Goal: Find contact information: Find contact information

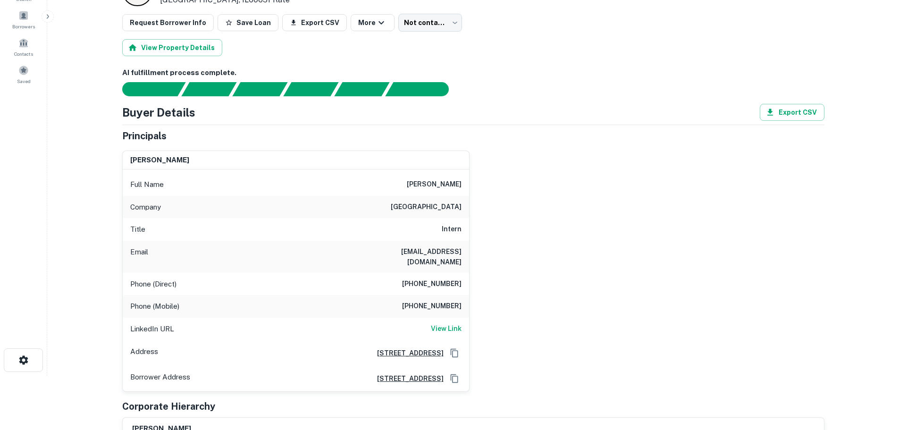
scroll to position [94, 0]
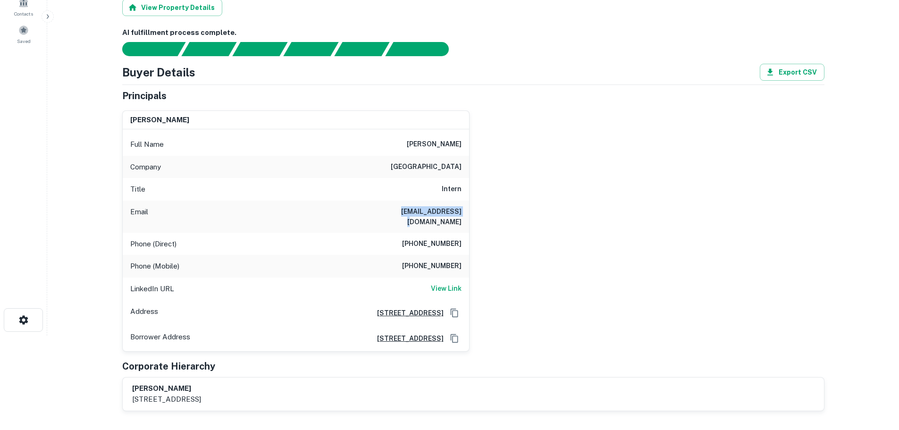
drag, startPoint x: 406, startPoint y: 210, endPoint x: 484, endPoint y: 208, distance: 78.8
click at [484, 208] on div "michelle llerena Full Name michelle llerena Company alivio medical center Title…" at bounding box center [469, 227] width 709 height 249
copy h6 "mllerena@uic.edu"
drag, startPoint x: 431, startPoint y: 260, endPoint x: 471, endPoint y: 261, distance: 40.1
click at [471, 261] on div "michelle llerena Full Name michelle llerena Company alivio medical center Title…" at bounding box center [469, 227] width 709 height 249
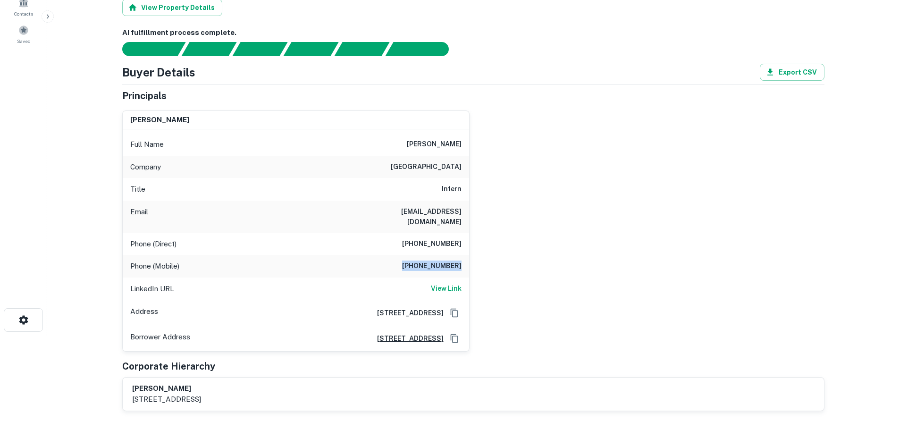
copy h6 "(773) 621-0273"
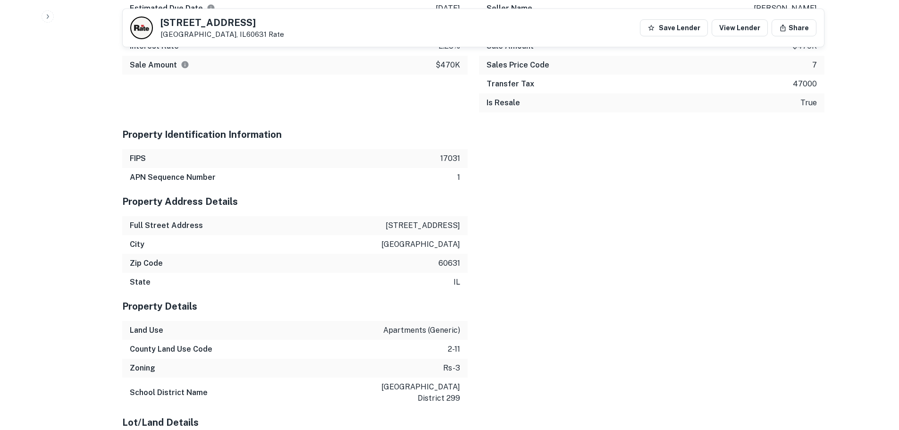
scroll to position [1274, 0]
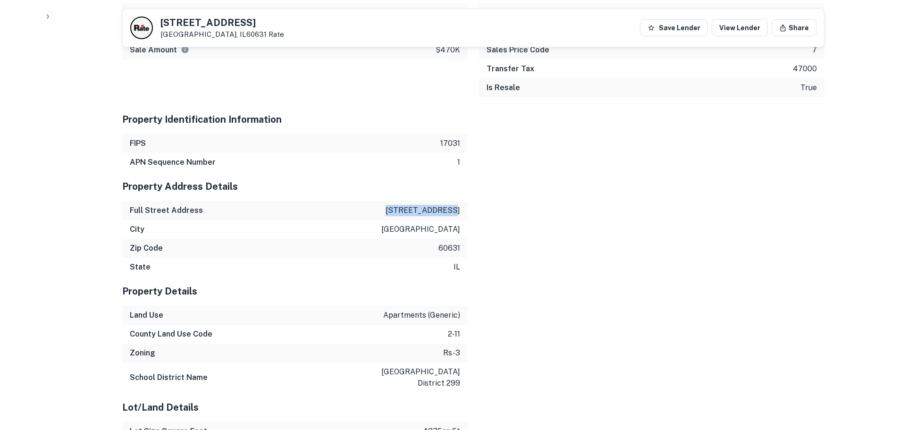
drag, startPoint x: 391, startPoint y: 200, endPoint x: 455, endPoint y: 200, distance: 64.1
click at [455, 201] on div "Full Street Address 6616 w devon ave" at bounding box center [294, 210] width 345 height 19
click at [462, 201] on div "Full Street Address 6616 w devon ave" at bounding box center [294, 210] width 345 height 19
drag, startPoint x: 462, startPoint y: 201, endPoint x: 404, endPoint y: 201, distance: 58.5
click at [404, 201] on div "Full Street Address 6616 w devon ave" at bounding box center [294, 210] width 345 height 19
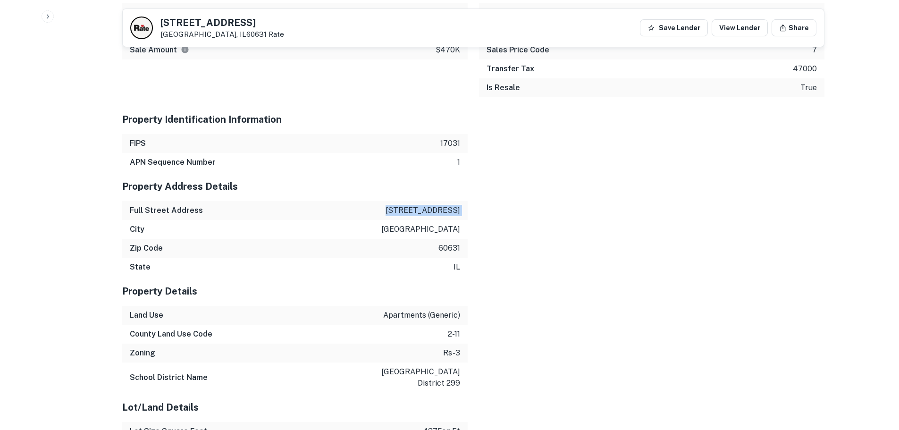
copy p "6616 w devon ave"
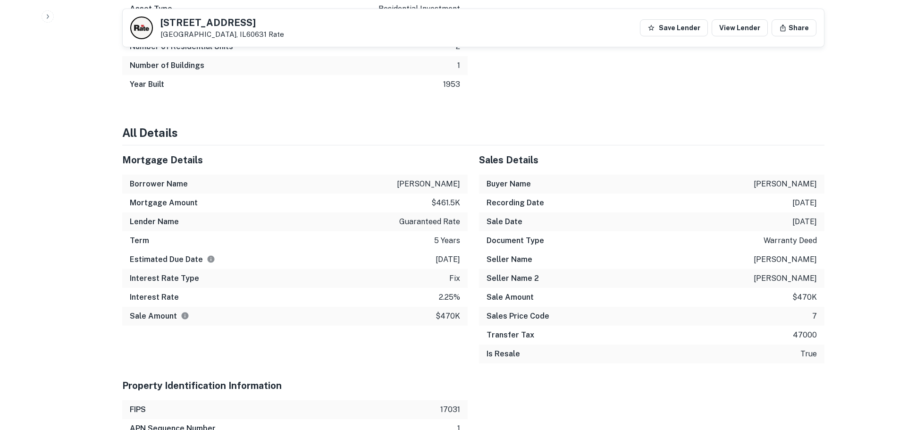
scroll to position [991, 0]
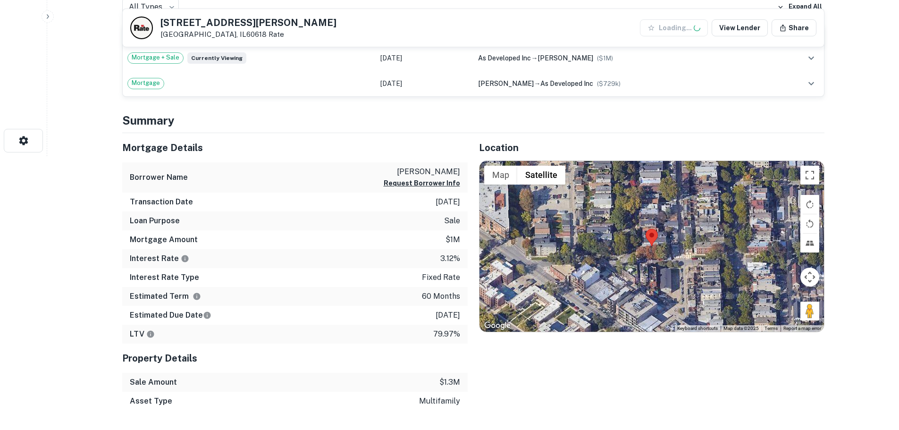
scroll to position [283, 0]
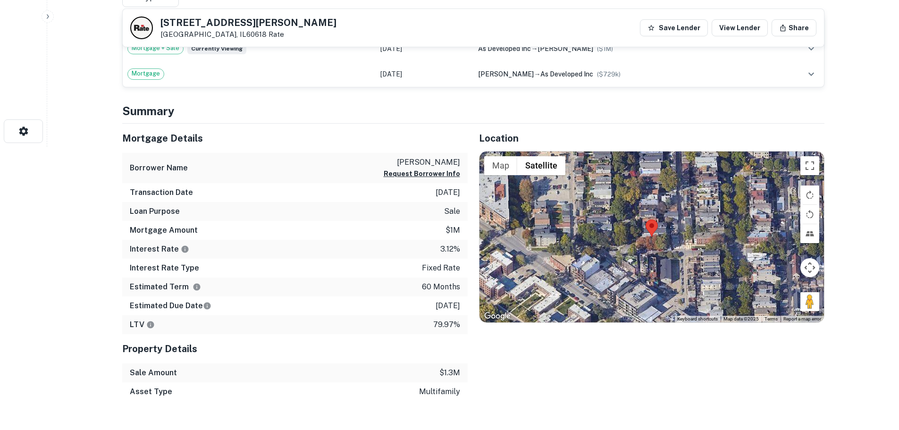
click at [662, 242] on div at bounding box center [651, 236] width 344 height 171
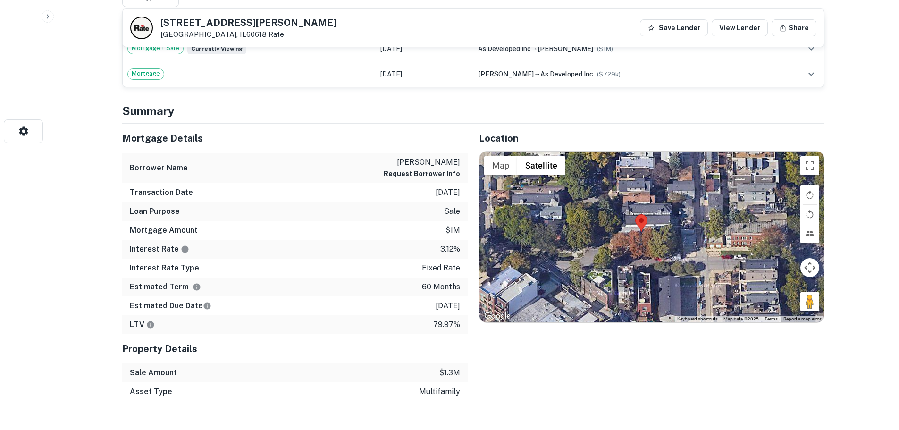
click at [643, 234] on div at bounding box center [651, 236] width 344 height 171
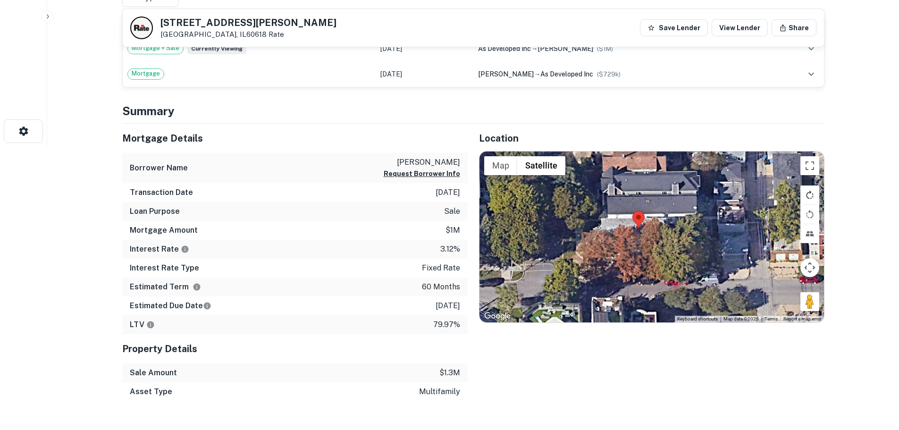
click at [808, 191] on button "Rotate map clockwise" at bounding box center [809, 194] width 19 height 19
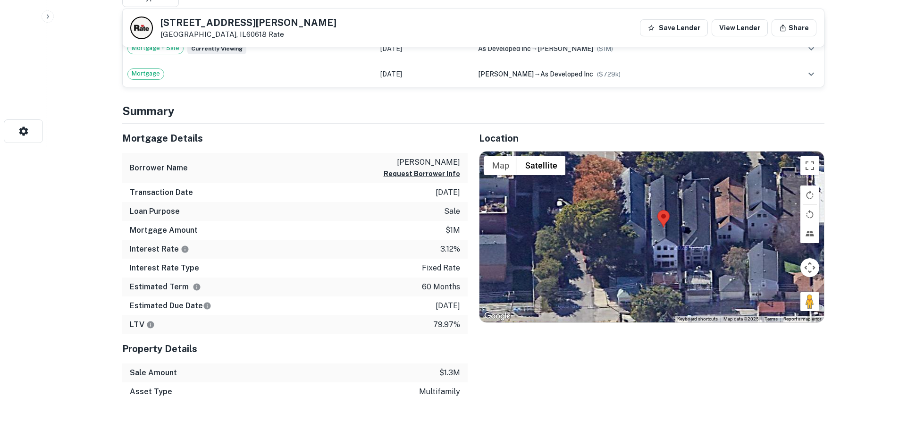
click at [678, 273] on div at bounding box center [651, 236] width 344 height 171
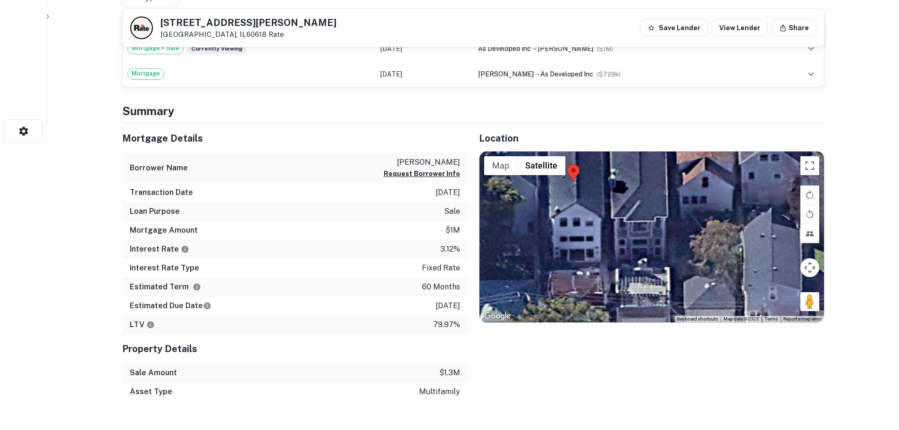
drag, startPoint x: 711, startPoint y: 278, endPoint x: 632, endPoint y: 277, distance: 79.2
click at [632, 277] on div at bounding box center [651, 236] width 344 height 171
click at [811, 192] on button "Rotate map clockwise" at bounding box center [809, 194] width 19 height 19
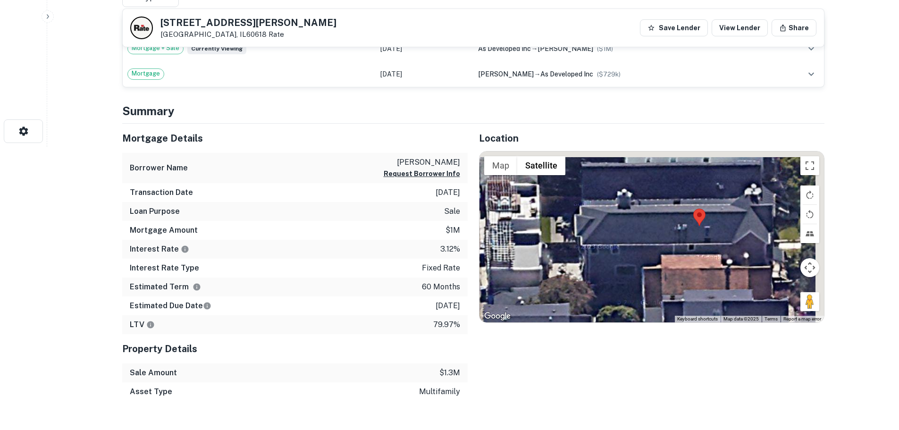
drag, startPoint x: 733, startPoint y: 223, endPoint x: 684, endPoint y: 289, distance: 82.4
click at [684, 289] on div at bounding box center [651, 236] width 344 height 171
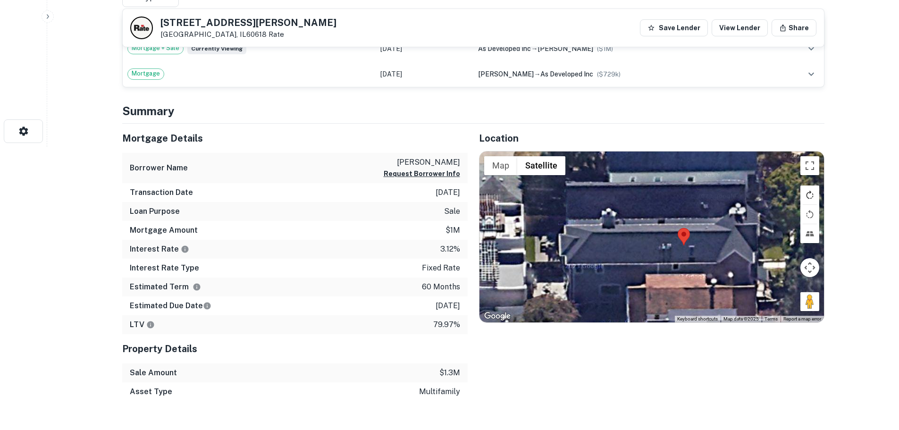
click at [814, 191] on button "Rotate map clockwise" at bounding box center [809, 194] width 19 height 19
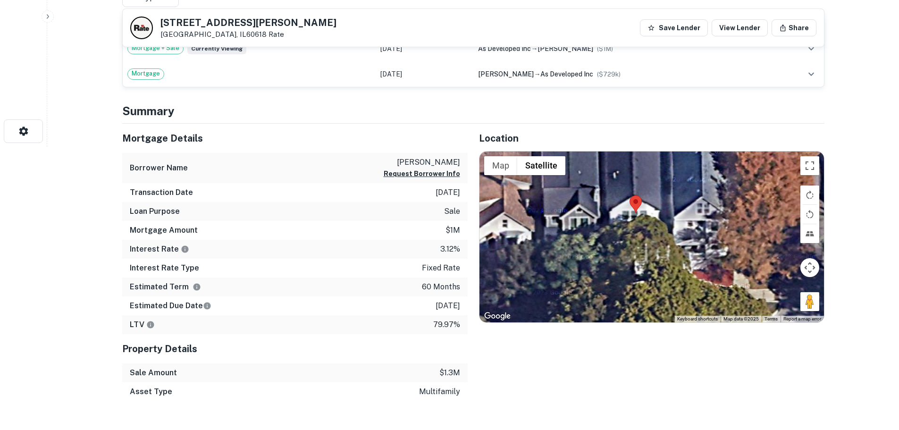
drag, startPoint x: 691, startPoint y: 270, endPoint x: 687, endPoint y: 220, distance: 50.1
click at [687, 220] on div at bounding box center [651, 236] width 344 height 171
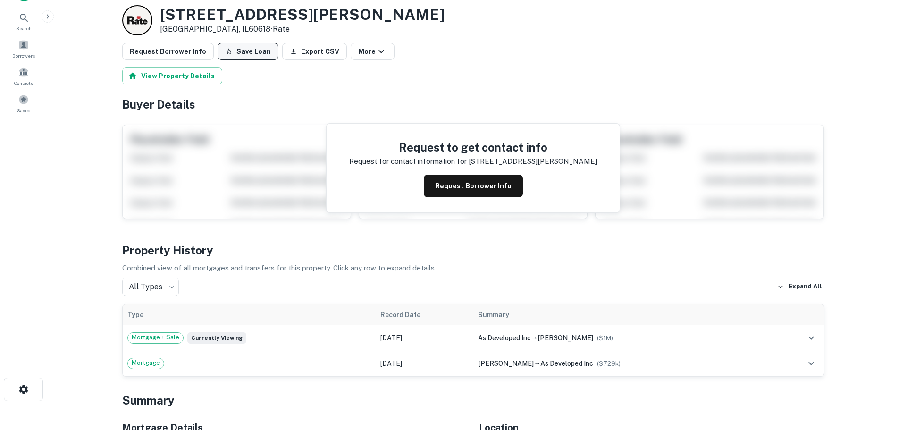
scroll to position [0, 0]
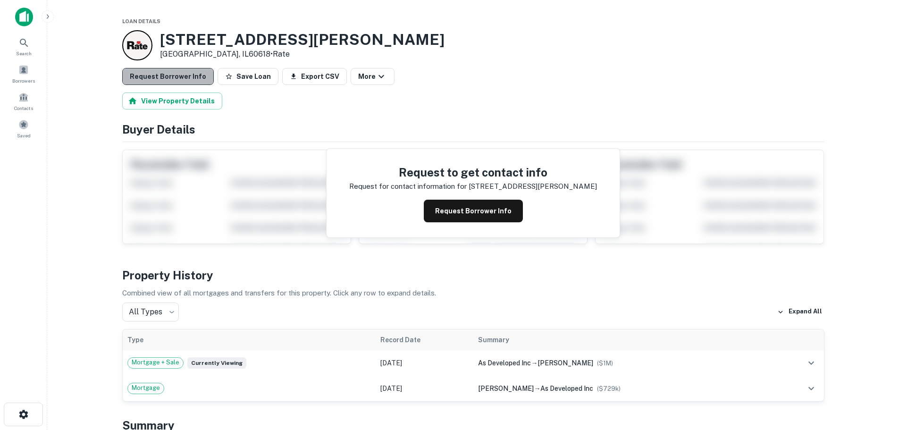
click at [194, 76] on button "Request Borrower Info" at bounding box center [168, 76] width 92 height 17
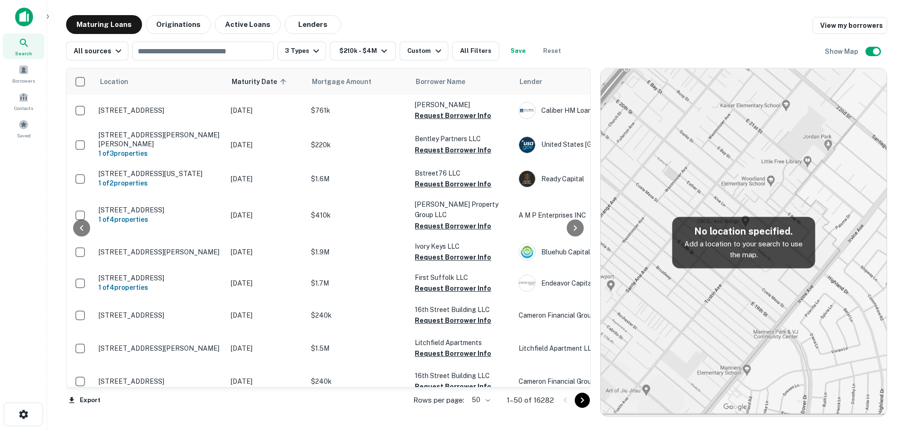
scroll to position [1310, 67]
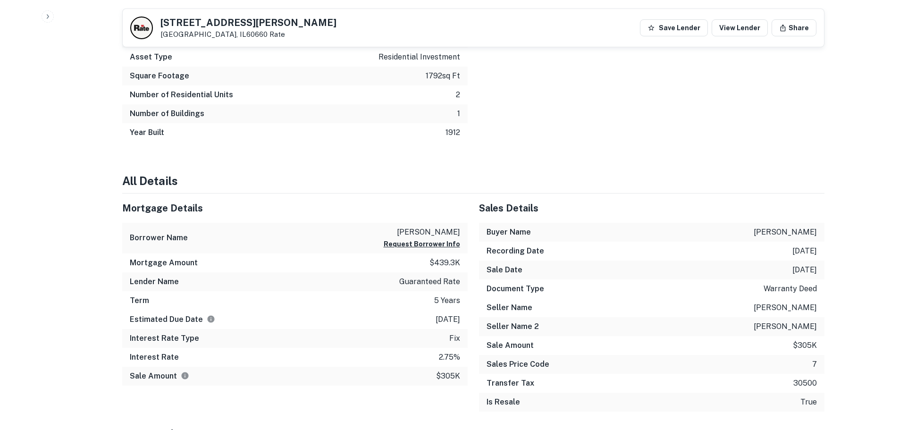
scroll to position [472, 0]
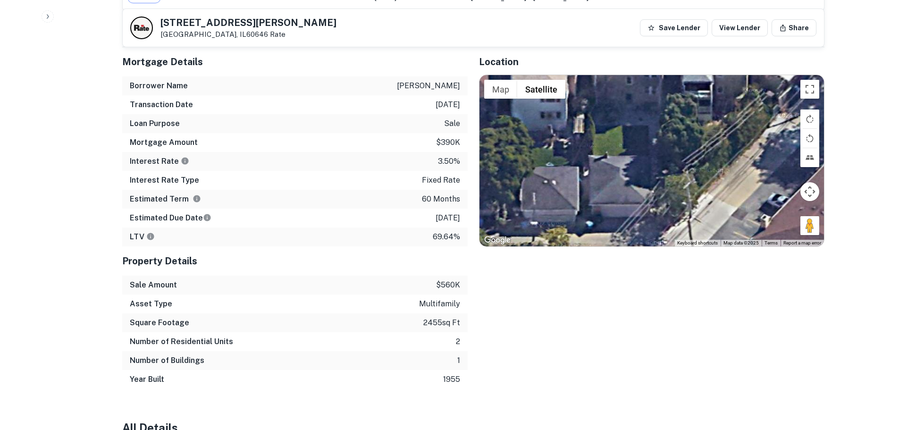
scroll to position [425, 0]
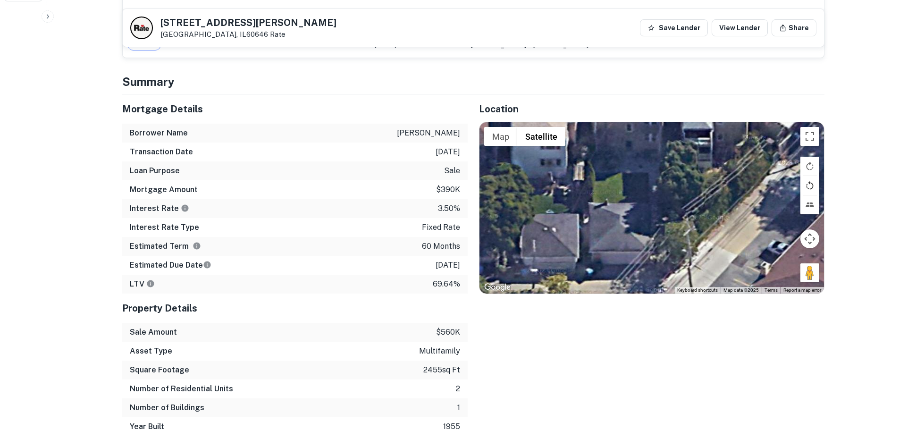
click at [811, 180] on button "Rotate map counterclockwise" at bounding box center [809, 185] width 19 height 19
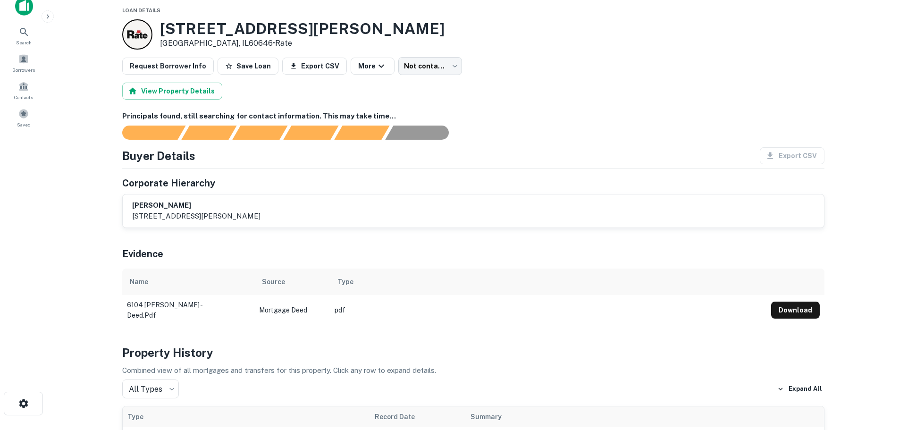
scroll to position [0, 0]
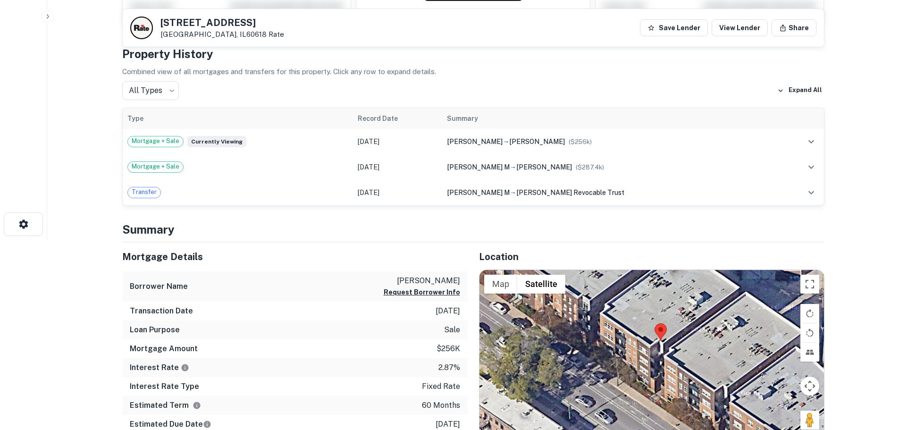
scroll to position [94, 0]
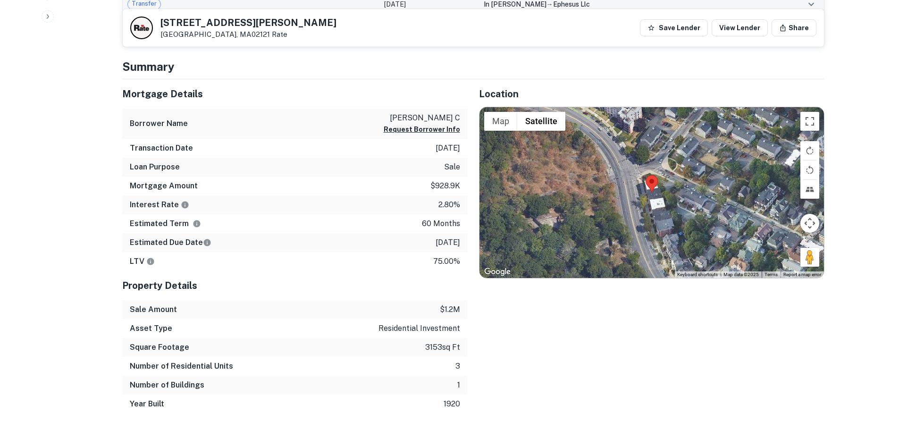
scroll to position [440, 0]
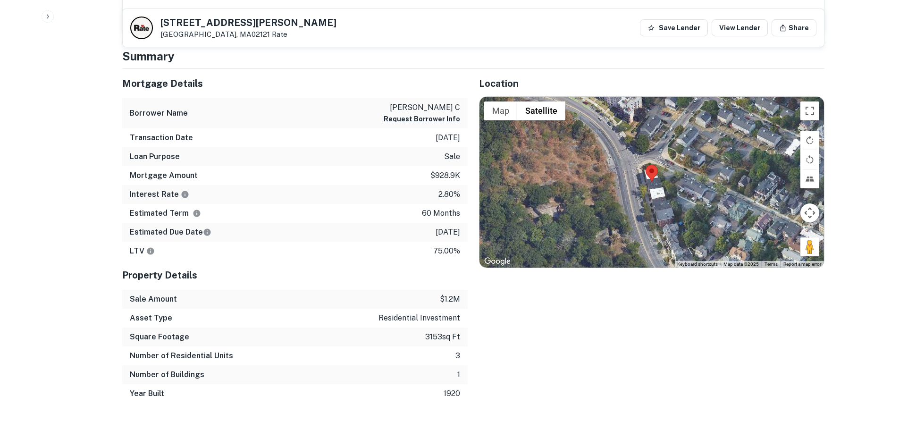
click at [650, 186] on div at bounding box center [651, 182] width 344 height 171
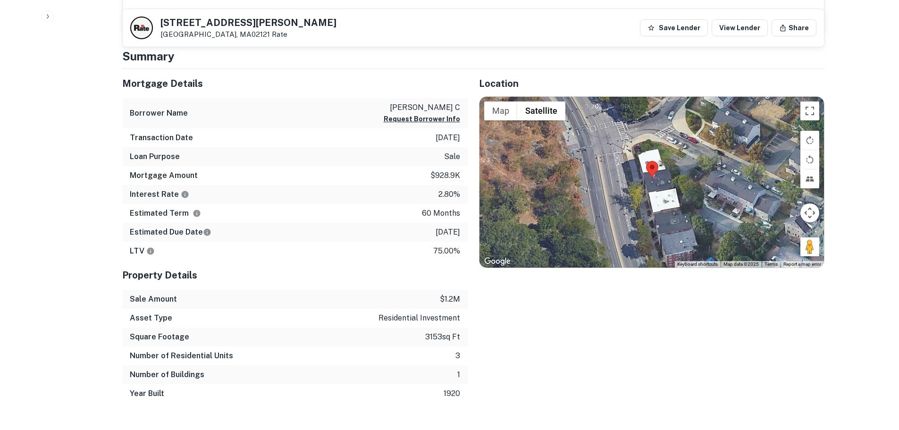
click at [650, 186] on div at bounding box center [651, 182] width 344 height 171
click at [638, 191] on div at bounding box center [651, 182] width 344 height 171
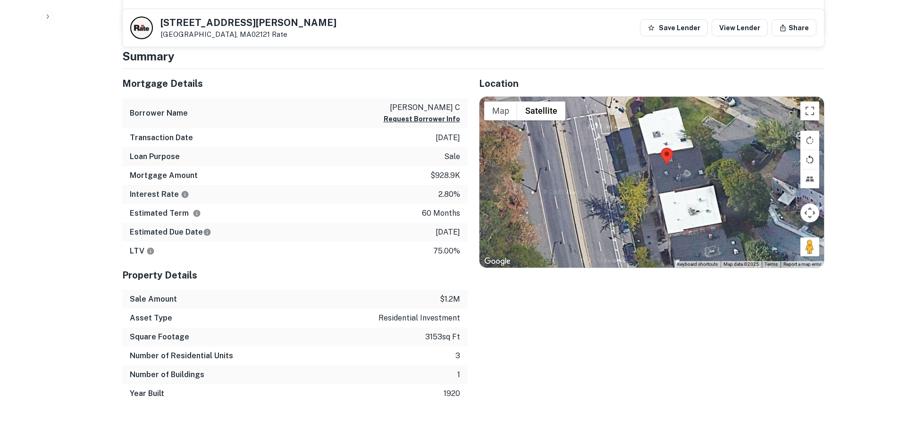
click at [810, 163] on button "Rotate map counterclockwise" at bounding box center [809, 159] width 19 height 19
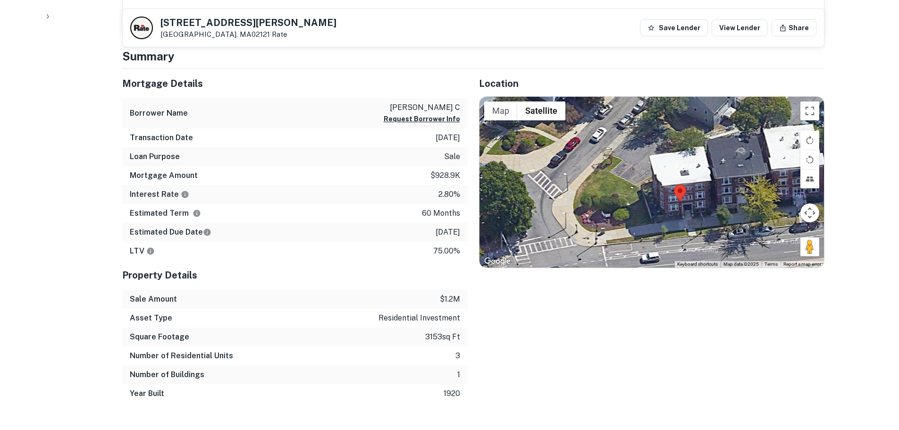
drag, startPoint x: 667, startPoint y: 217, endPoint x: 693, endPoint y: 224, distance: 26.3
click at [693, 224] on div at bounding box center [651, 182] width 344 height 171
click at [805, 160] on button "Rotate map counterclockwise" at bounding box center [809, 159] width 19 height 19
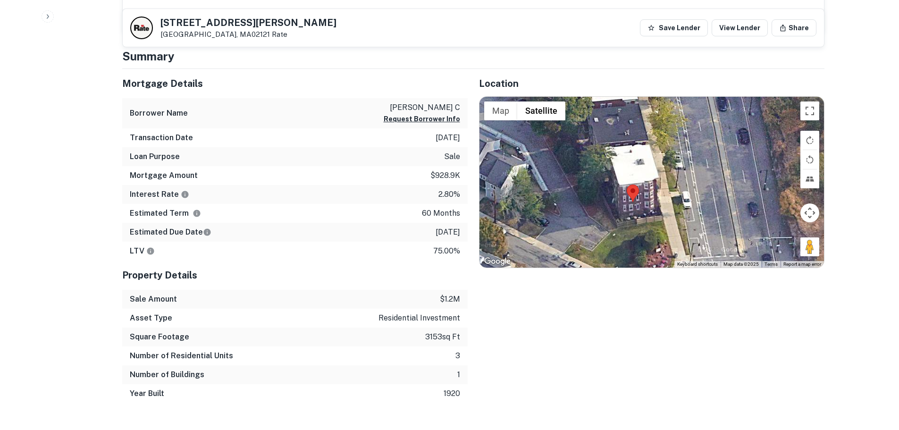
drag, startPoint x: 717, startPoint y: 181, endPoint x: 671, endPoint y: 225, distance: 64.1
click at [671, 225] on div at bounding box center [651, 182] width 344 height 171
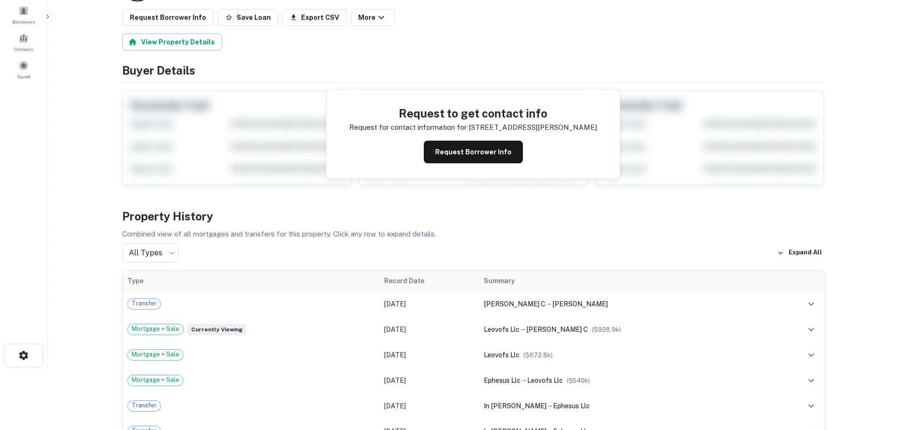
scroll to position [0, 0]
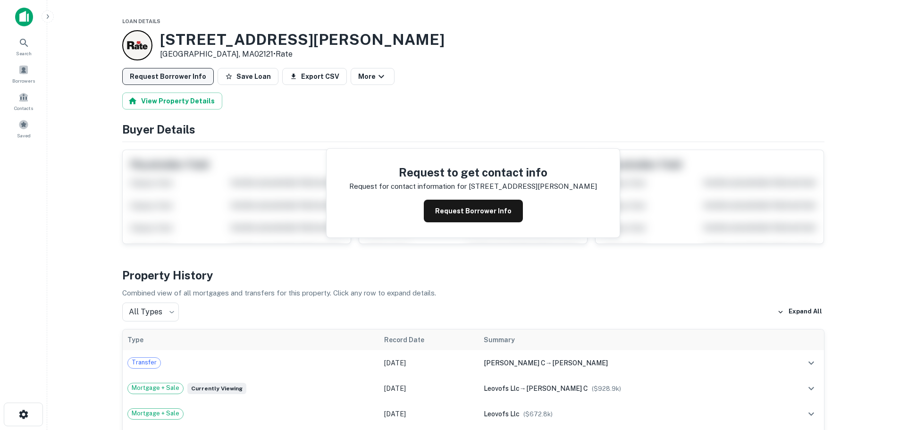
click at [179, 78] on button "Request Borrower Info" at bounding box center [168, 76] width 92 height 17
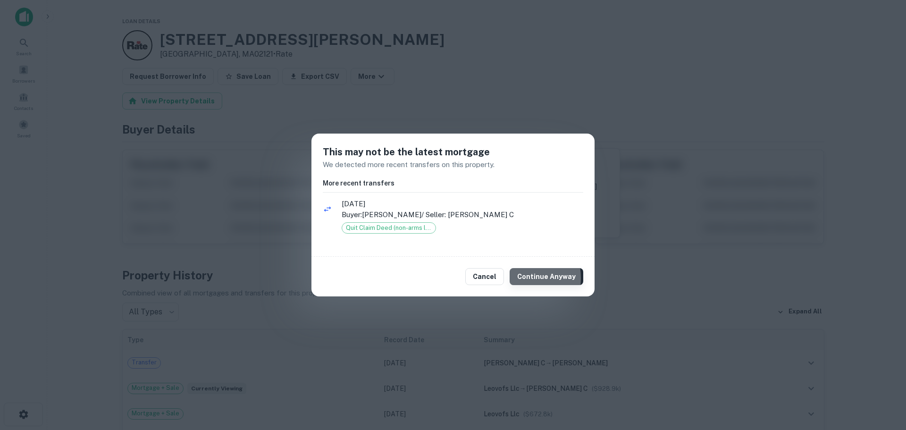
click at [517, 278] on button "Continue Anyway" at bounding box center [546, 276] width 74 height 17
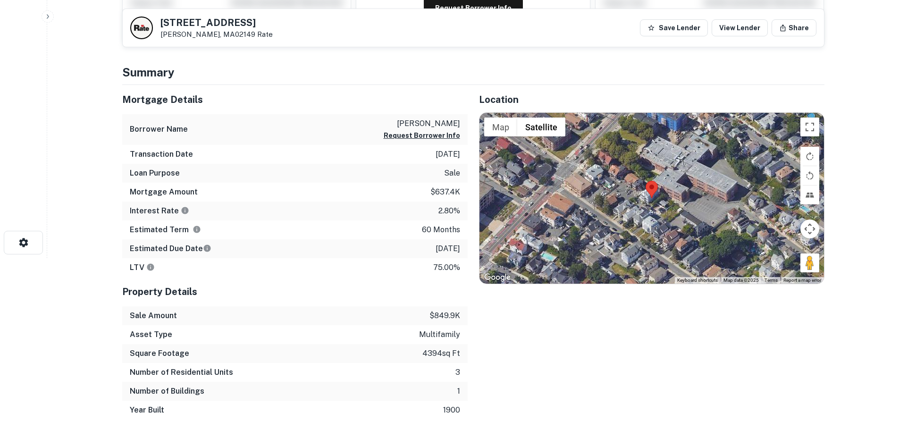
scroll to position [189, 0]
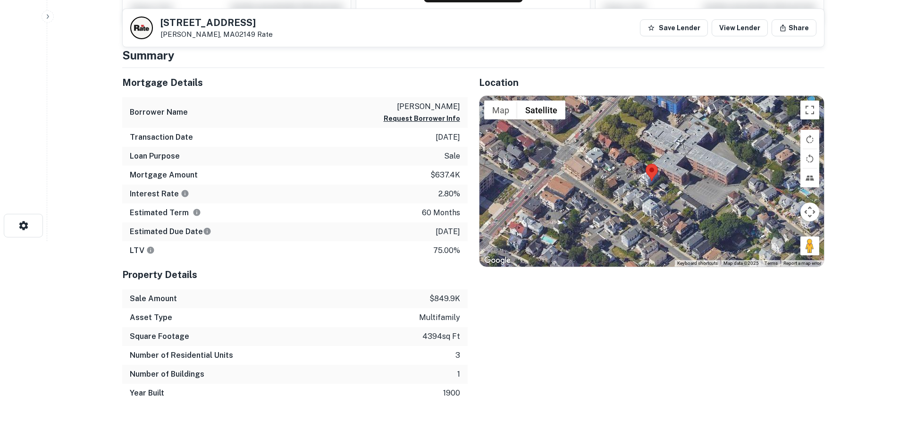
click at [647, 185] on div at bounding box center [651, 181] width 344 height 171
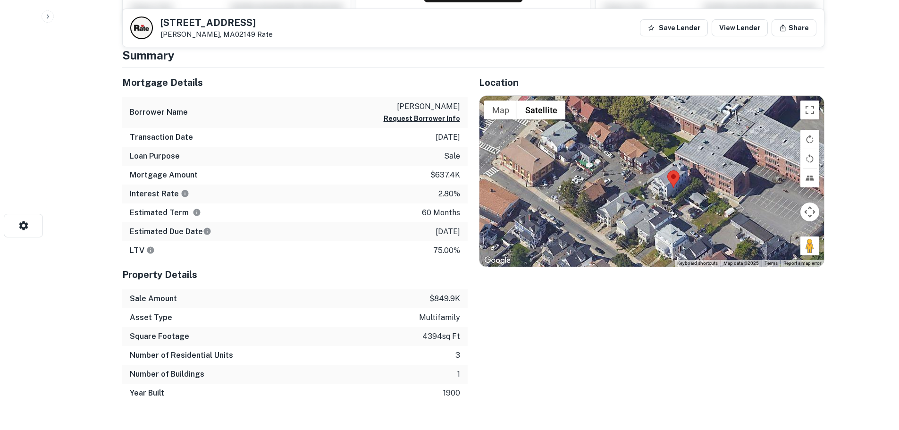
drag, startPoint x: 626, startPoint y: 181, endPoint x: 645, endPoint y: 194, distance: 23.0
click at [645, 194] on div at bounding box center [651, 181] width 344 height 171
click at [683, 194] on div at bounding box center [651, 181] width 344 height 171
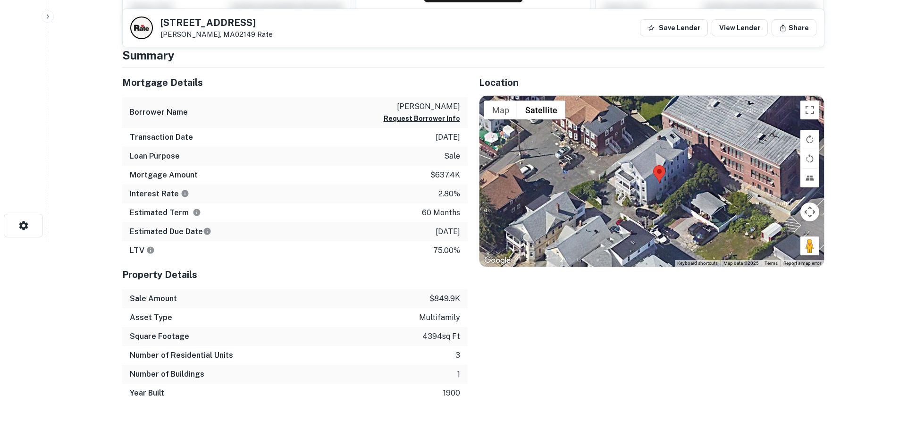
drag, startPoint x: 716, startPoint y: 196, endPoint x: 704, endPoint y: 199, distance: 12.2
click at [704, 199] on div at bounding box center [651, 181] width 344 height 171
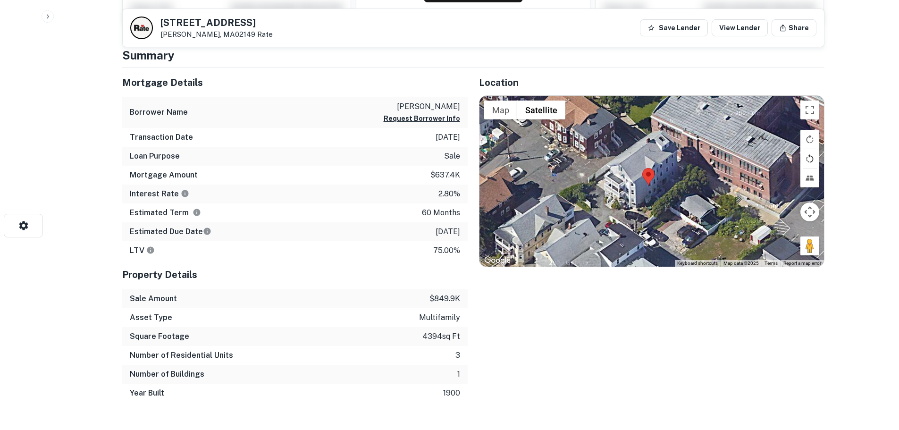
click at [806, 157] on button "Rotate map counterclockwise" at bounding box center [809, 158] width 19 height 19
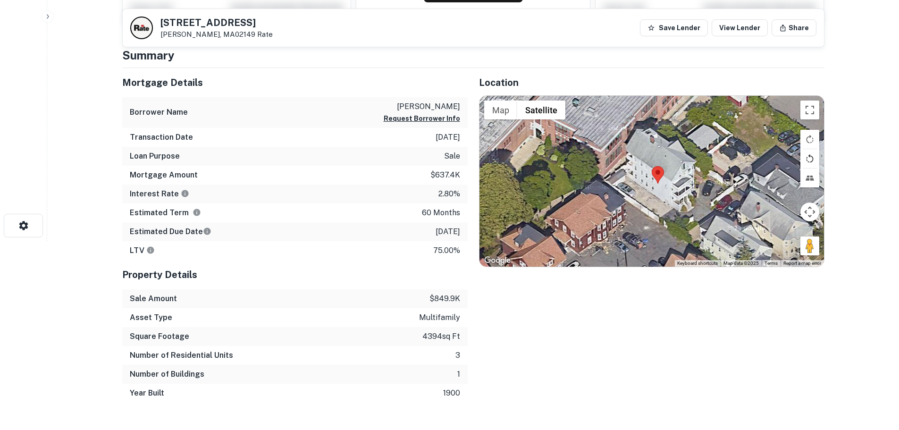
click at [806, 157] on button "Rotate map counterclockwise" at bounding box center [809, 158] width 19 height 19
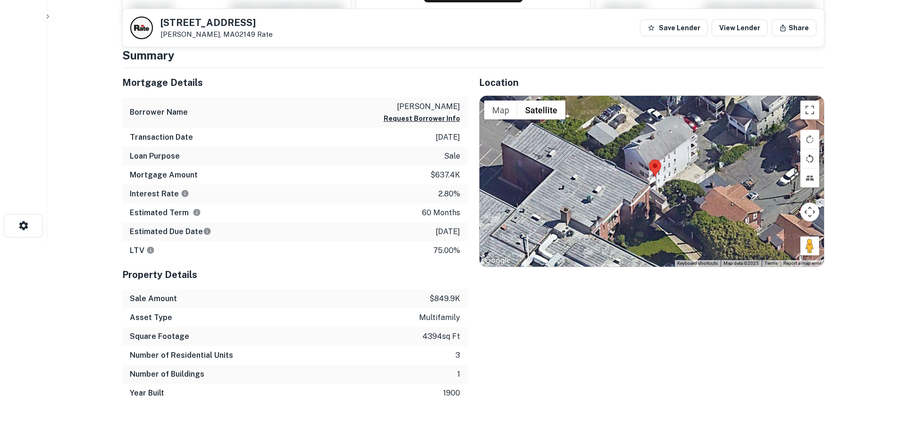
click at [806, 157] on button "Rotate map counterclockwise" at bounding box center [809, 158] width 19 height 19
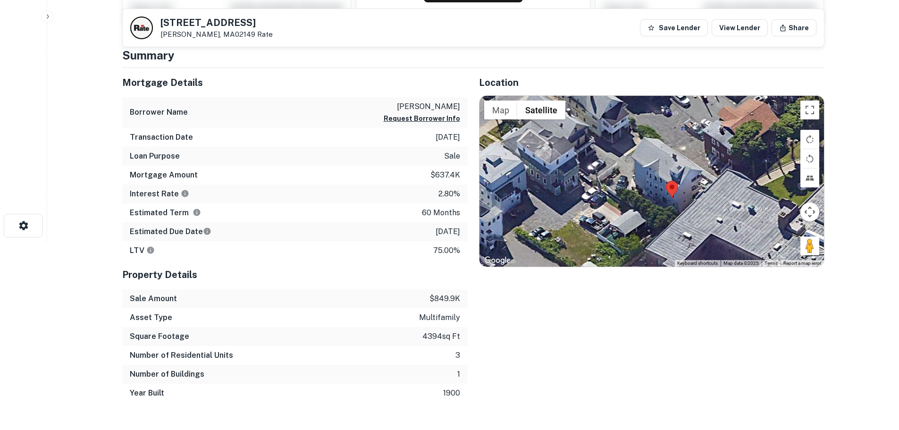
drag, startPoint x: 603, startPoint y: 217, endPoint x: 630, endPoint y: 236, distance: 33.5
click at [630, 236] on div at bounding box center [651, 181] width 344 height 171
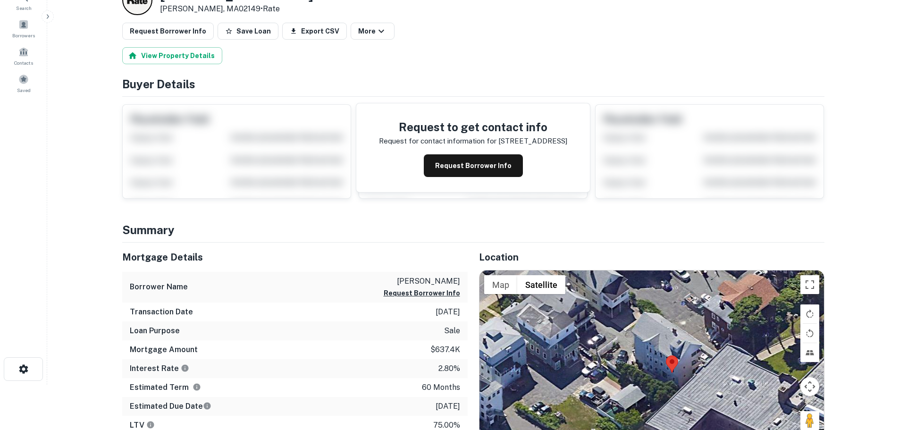
scroll to position [0, 0]
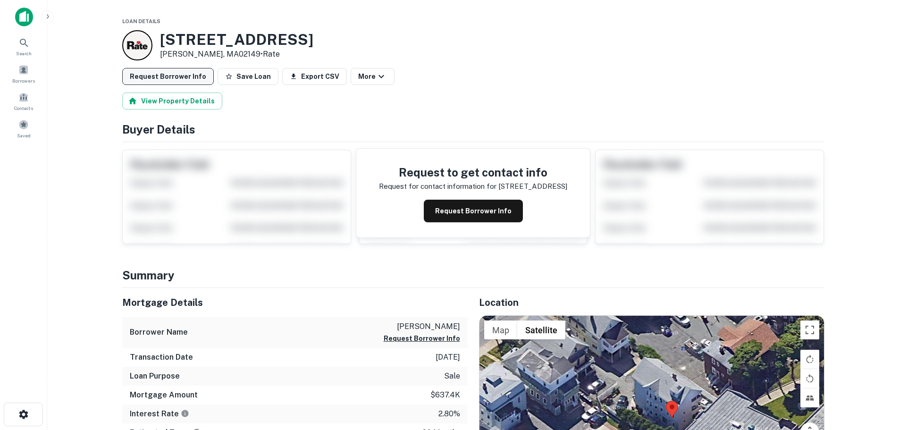
click at [197, 75] on button "Request Borrower Info" at bounding box center [168, 76] width 92 height 17
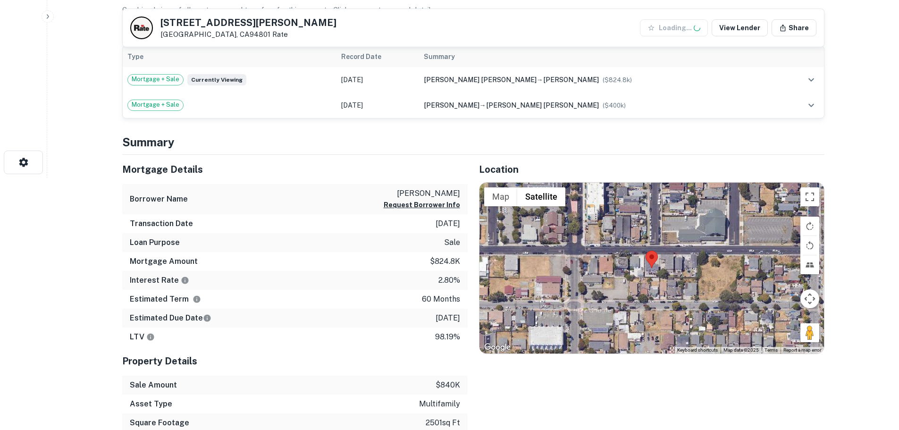
scroll to position [283, 0]
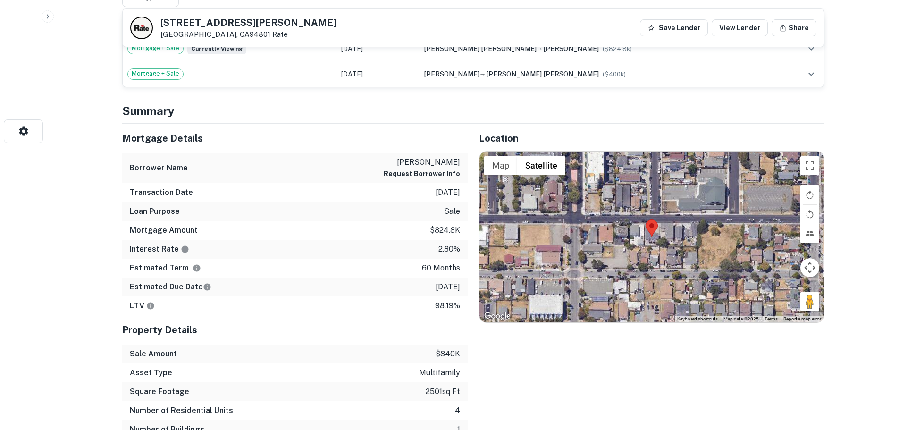
click at [657, 243] on div at bounding box center [651, 236] width 344 height 171
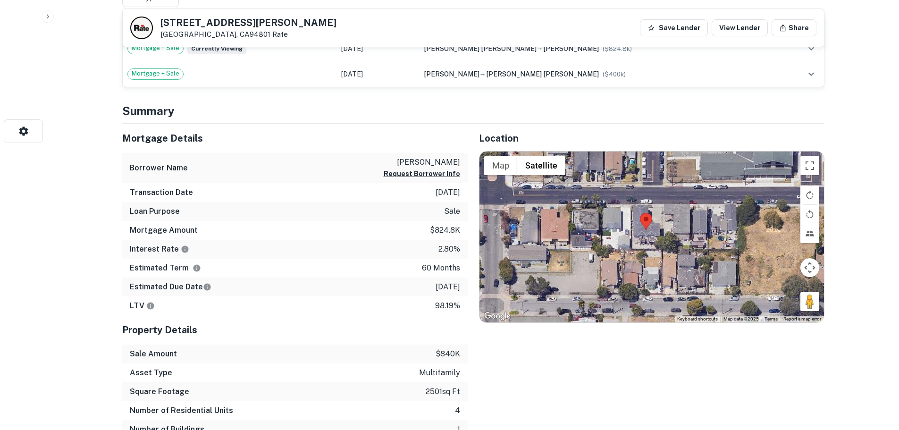
click at [642, 242] on div at bounding box center [651, 236] width 344 height 171
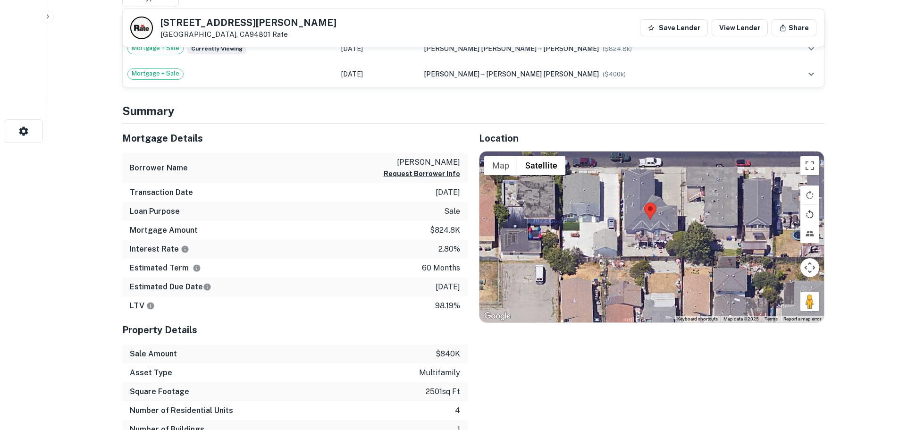
click at [813, 213] on button "Rotate map counterclockwise" at bounding box center [809, 214] width 19 height 19
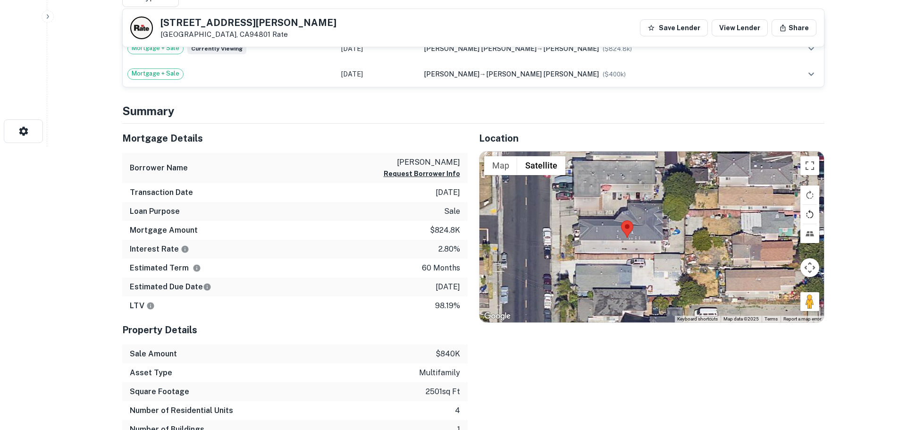
click at [813, 213] on button "Rotate map counterclockwise" at bounding box center [809, 214] width 19 height 19
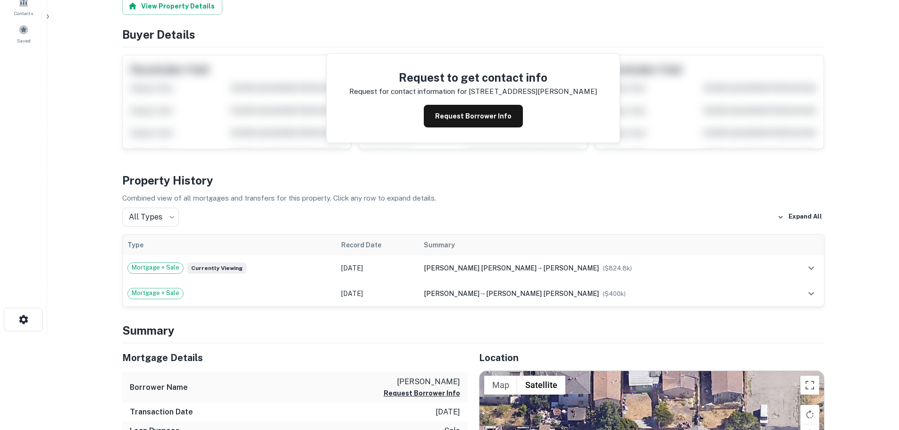
scroll to position [0, 0]
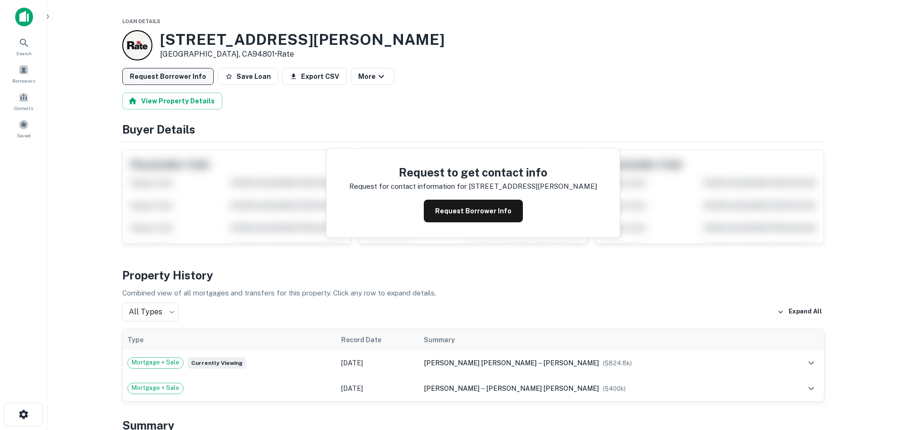
click at [187, 76] on button "Request Borrower Info" at bounding box center [168, 76] width 92 height 17
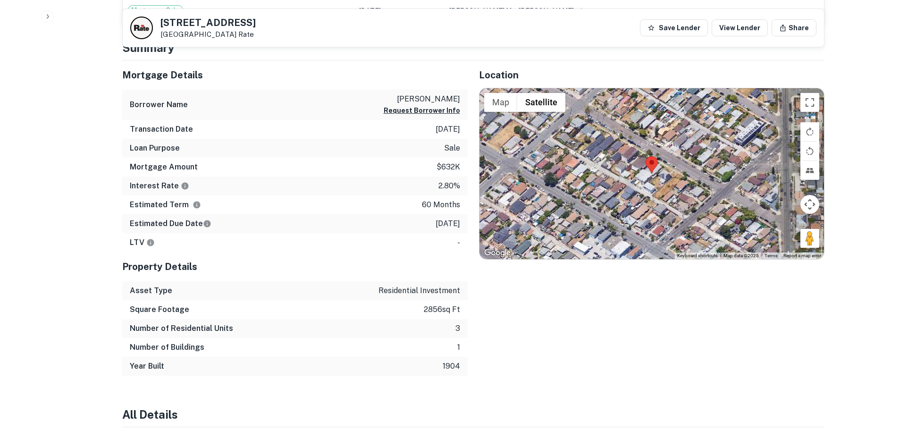
scroll to position [660, 0]
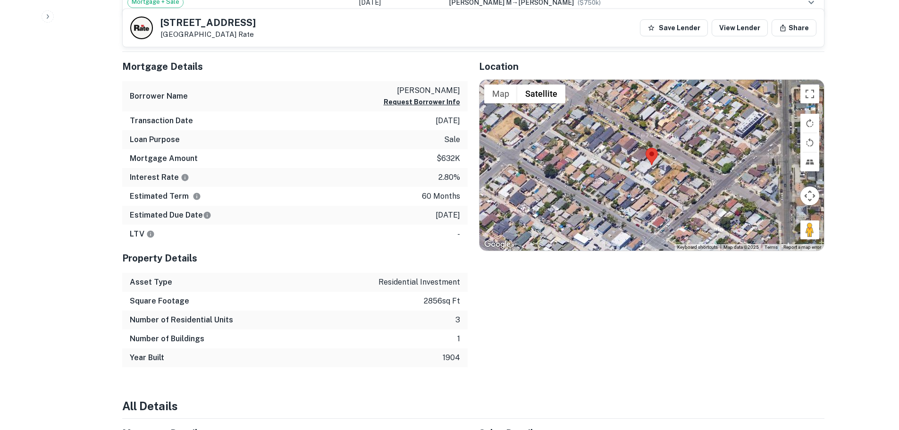
click at [650, 170] on div at bounding box center [651, 165] width 344 height 171
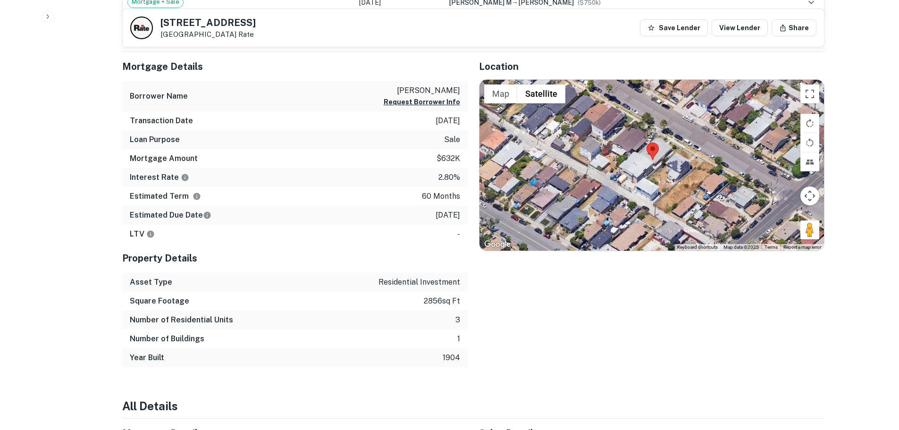
click at [652, 170] on div at bounding box center [651, 165] width 344 height 171
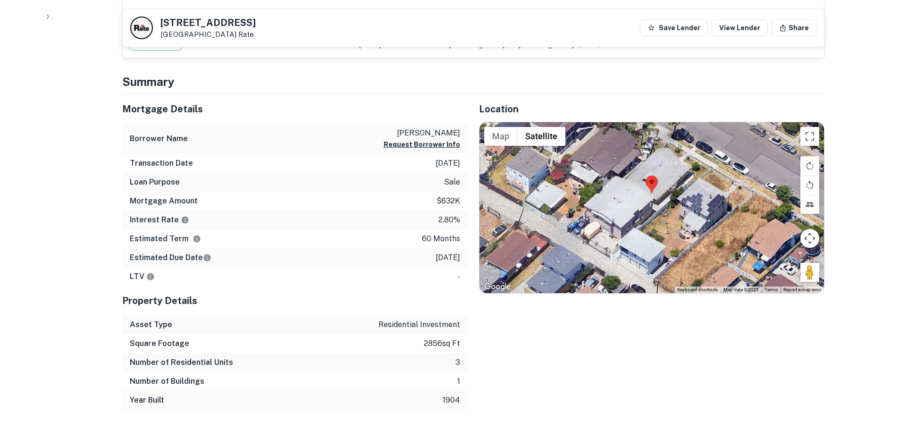
scroll to position [613, 0]
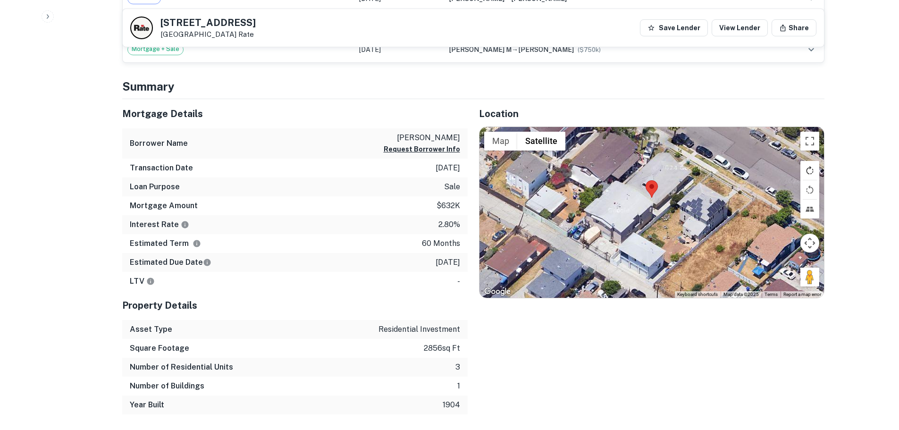
click at [815, 170] on button "Rotate map clockwise" at bounding box center [809, 170] width 19 height 19
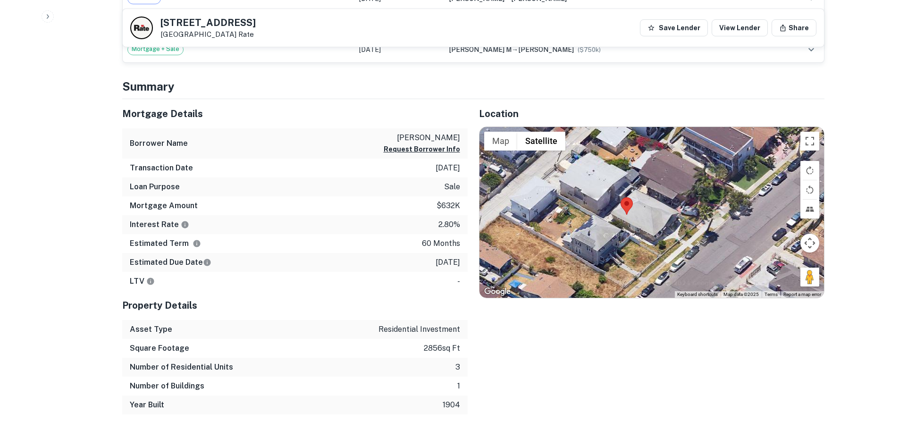
drag, startPoint x: 705, startPoint y: 257, endPoint x: 634, endPoint y: 260, distance: 71.3
click at [647, 260] on div at bounding box center [651, 212] width 344 height 171
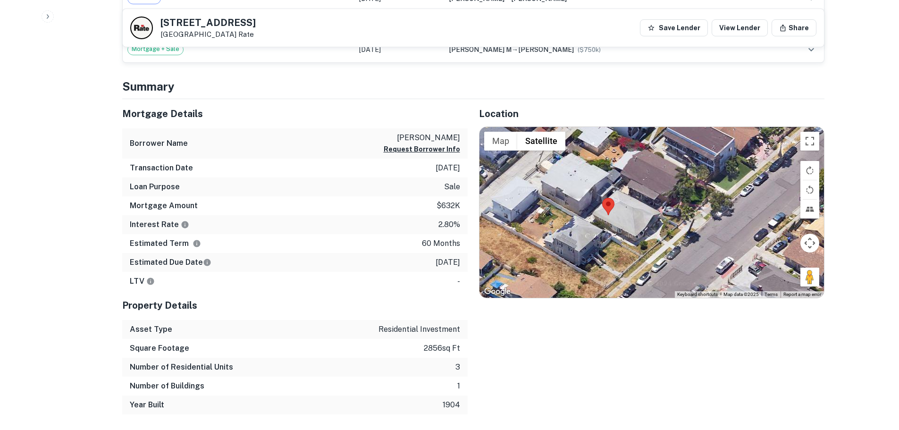
click at [597, 212] on div at bounding box center [651, 212] width 344 height 171
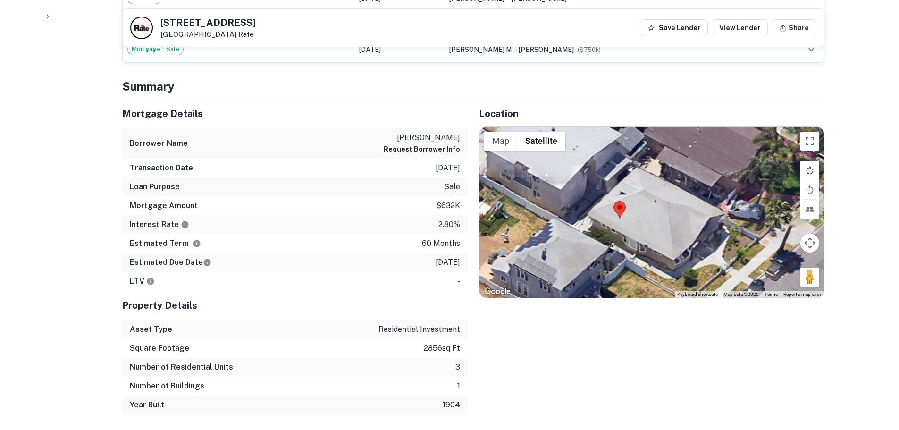
click at [811, 170] on button "Rotate map clockwise" at bounding box center [809, 170] width 19 height 19
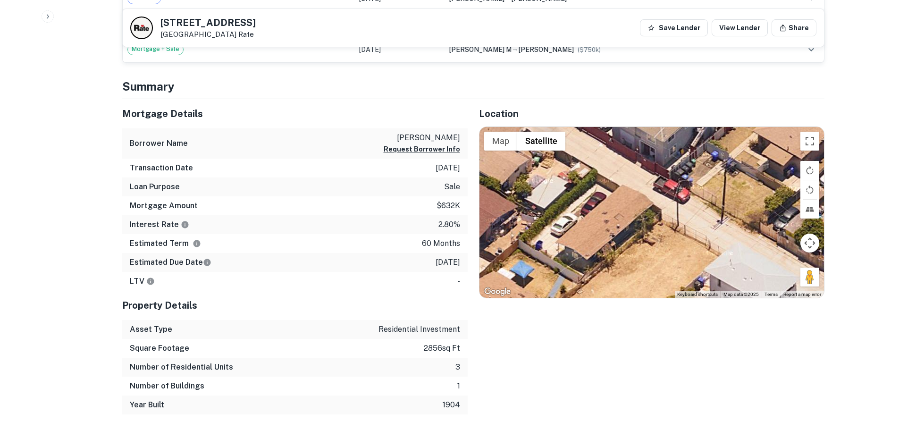
drag, startPoint x: 704, startPoint y: 211, endPoint x: 803, endPoint y: 452, distance: 260.2
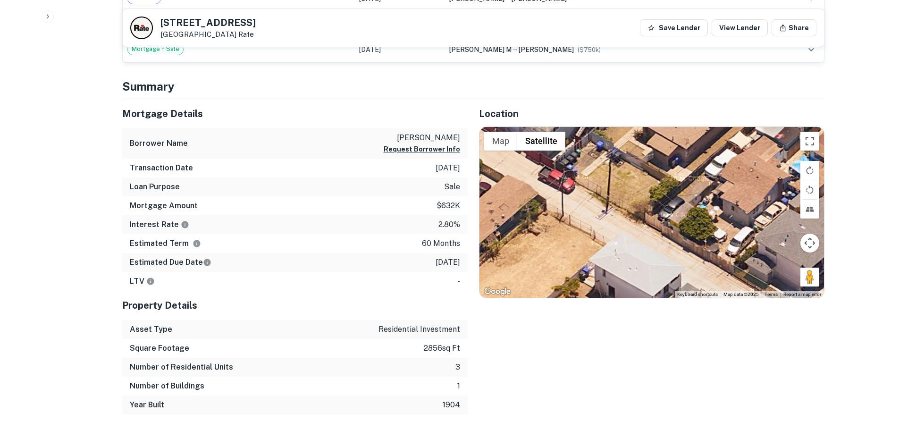
drag, startPoint x: 691, startPoint y: 186, endPoint x: 566, endPoint y: 178, distance: 126.2
click at [566, 178] on div at bounding box center [651, 212] width 344 height 171
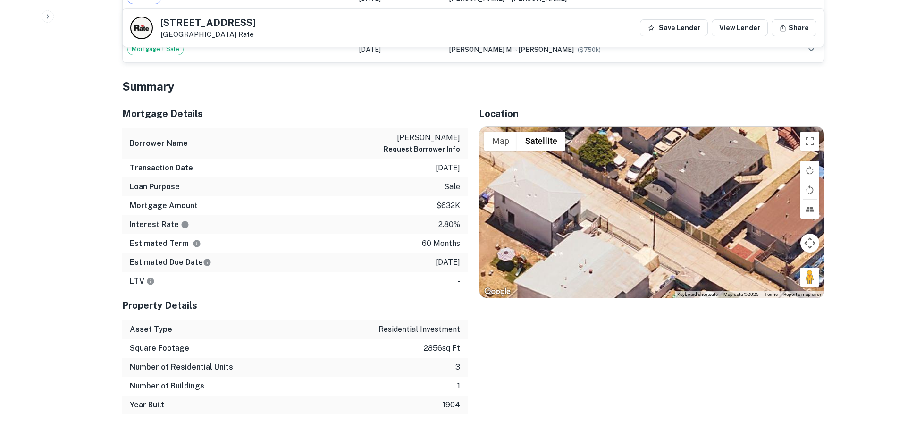
drag, startPoint x: 705, startPoint y: 273, endPoint x: 621, endPoint y: 173, distance: 130.2
click at [621, 174] on div at bounding box center [651, 212] width 344 height 171
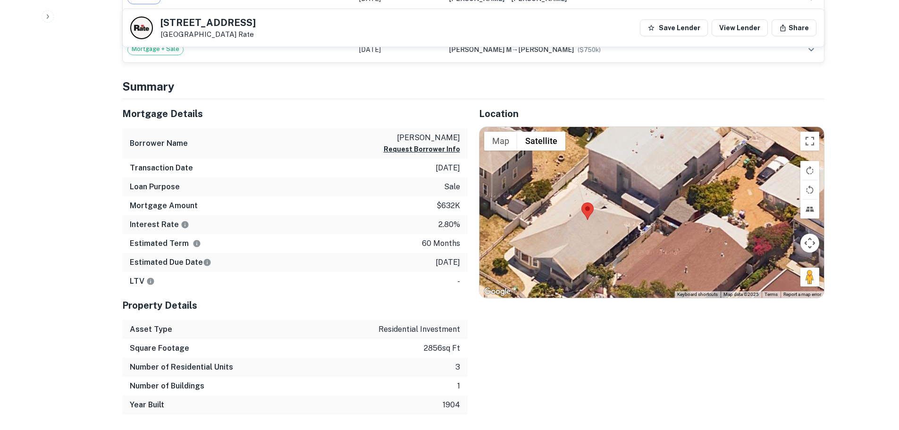
drag, startPoint x: 675, startPoint y: 243, endPoint x: 764, endPoint y: 151, distance: 127.8
click at [764, 151] on div at bounding box center [651, 212] width 344 height 171
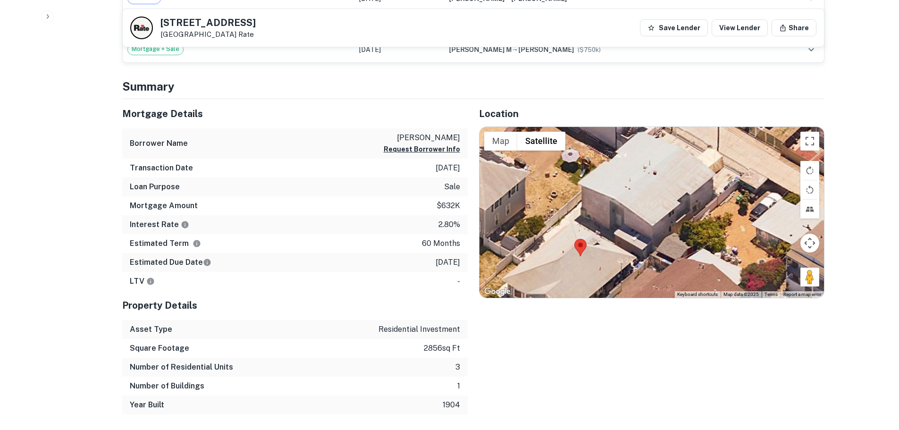
drag, startPoint x: 685, startPoint y: 207, endPoint x: 694, endPoint y: 216, distance: 12.3
click at [694, 216] on div at bounding box center [651, 212] width 344 height 171
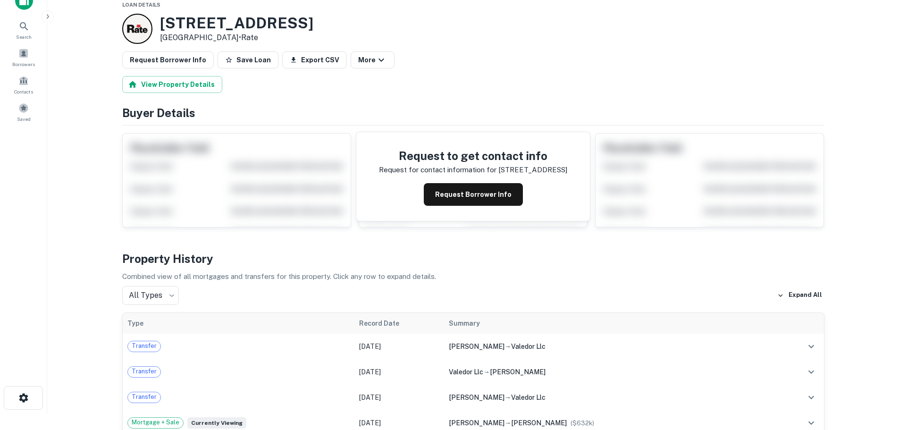
scroll to position [0, 0]
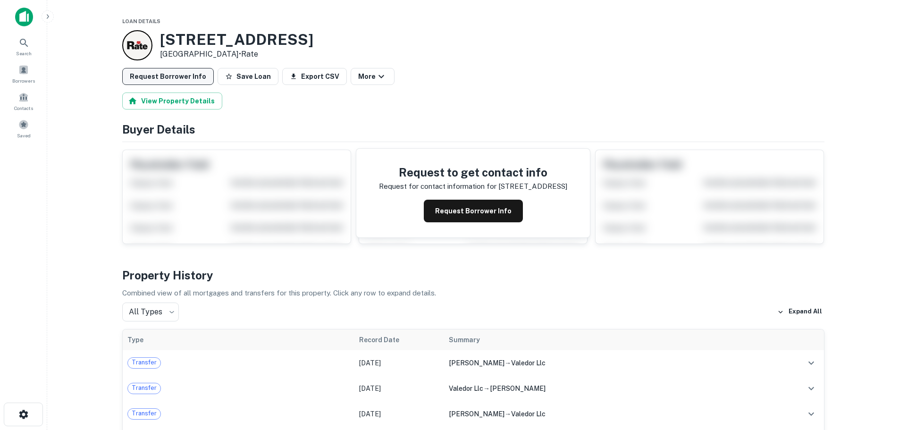
click at [175, 70] on button "Request Borrower Info" at bounding box center [168, 76] width 92 height 17
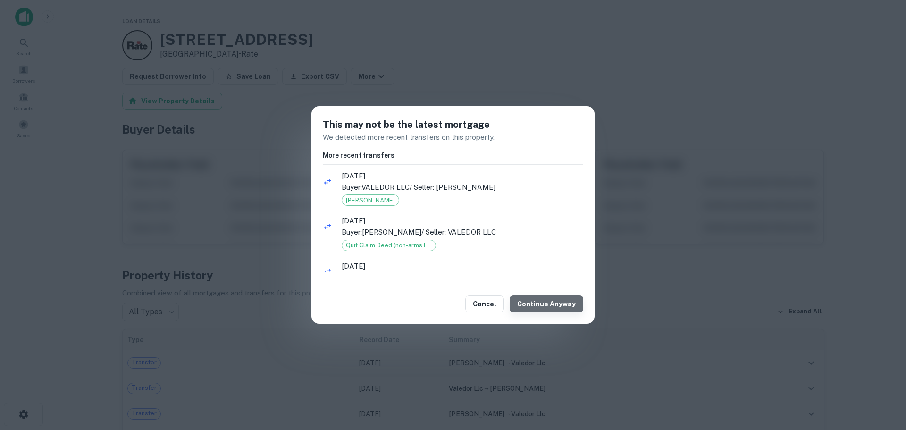
click at [553, 303] on button "Continue Anyway" at bounding box center [546, 303] width 74 height 17
